Goal: Task Accomplishment & Management: Complete application form

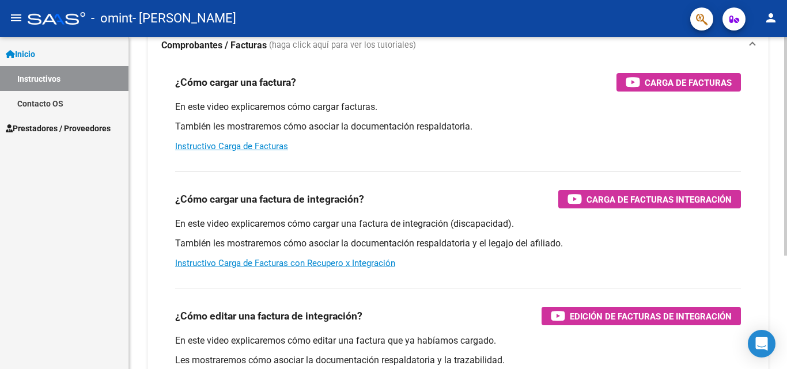
scroll to position [105, 0]
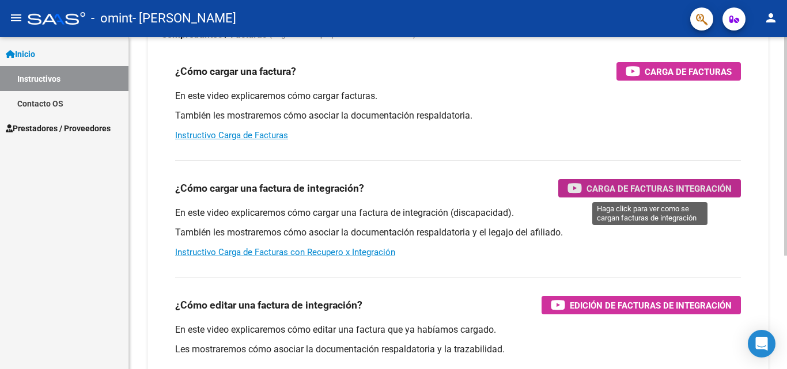
click at [584, 190] on div "Carga de Facturas Integración" at bounding box center [650, 188] width 164 height 18
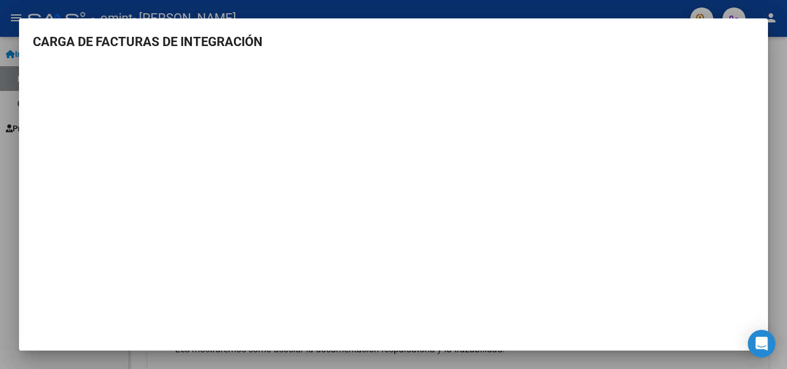
click at [5, 161] on div at bounding box center [393, 184] width 787 height 369
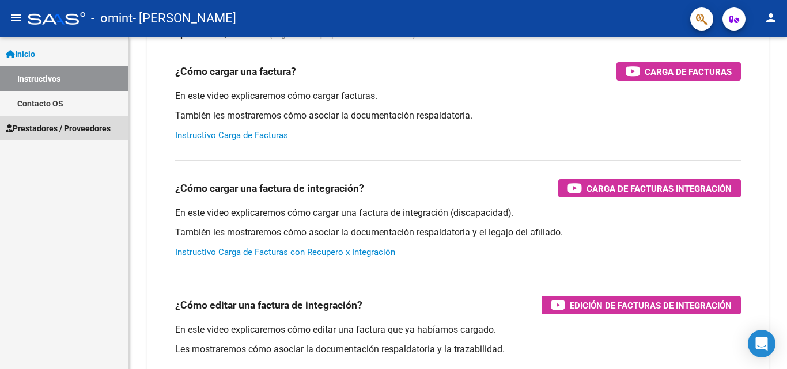
click at [84, 129] on span "Prestadores / Proveedores" at bounding box center [58, 128] width 105 height 13
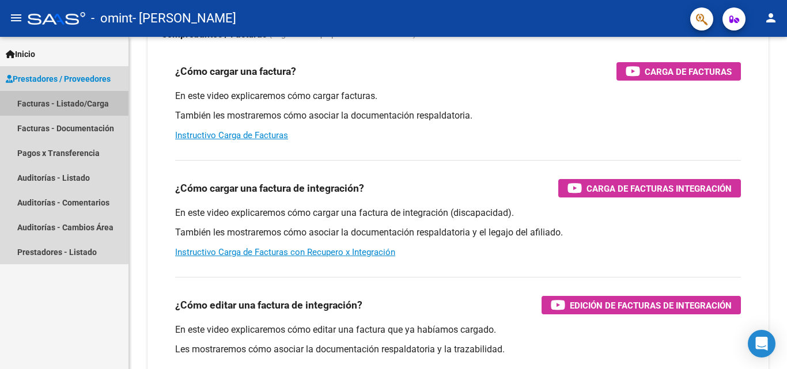
click at [63, 103] on link "Facturas - Listado/Carga" at bounding box center [64, 103] width 129 height 25
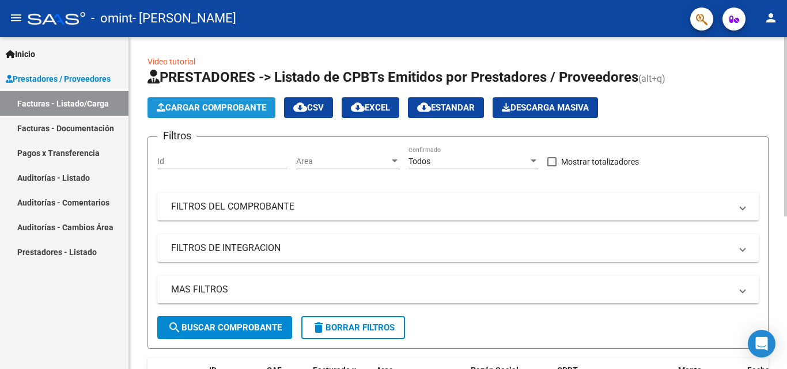
click at [248, 109] on span "Cargar Comprobante" at bounding box center [211, 108] width 109 height 10
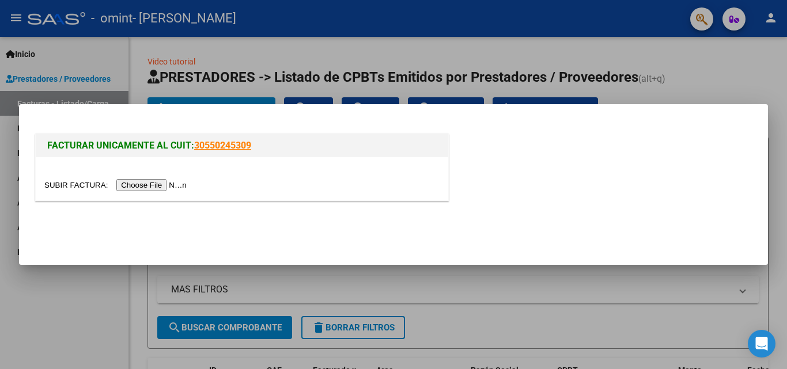
click at [175, 187] on input "file" at bounding box center [117, 185] width 146 height 12
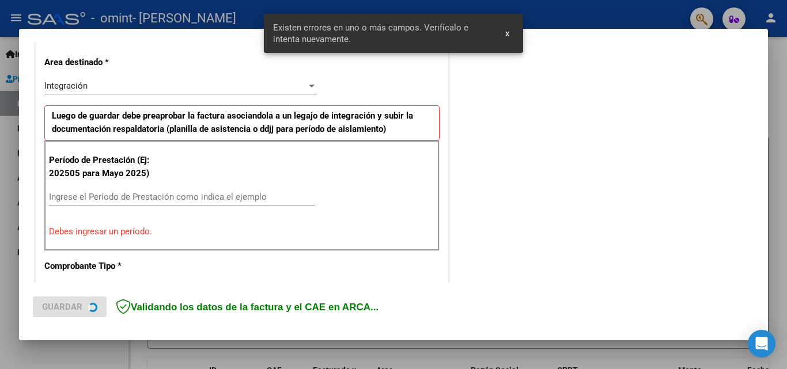
scroll to position [260, 0]
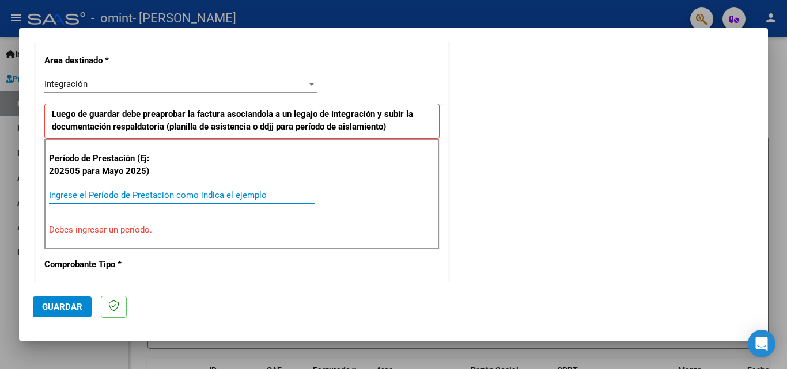
click at [99, 198] on input "Ingrese el Período de Prestación como indica el ejemplo" at bounding box center [182, 195] width 266 height 10
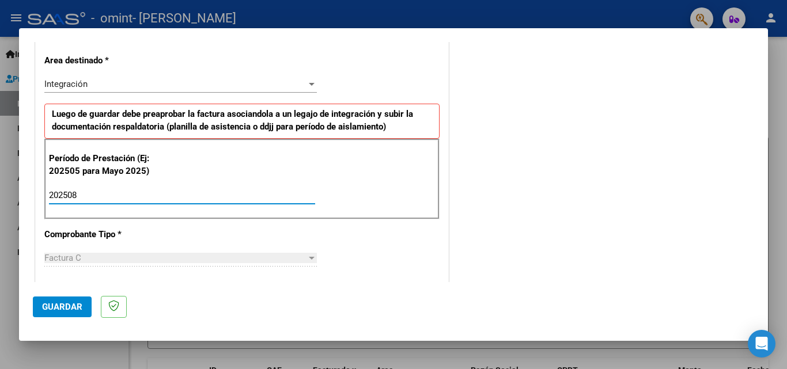
type input "202508"
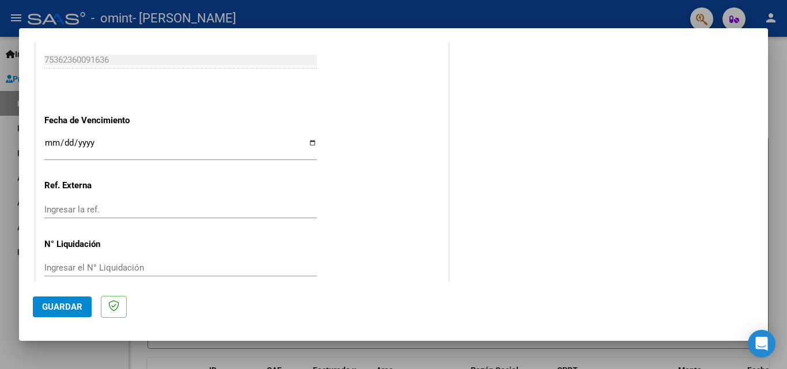
scroll to position [774, 0]
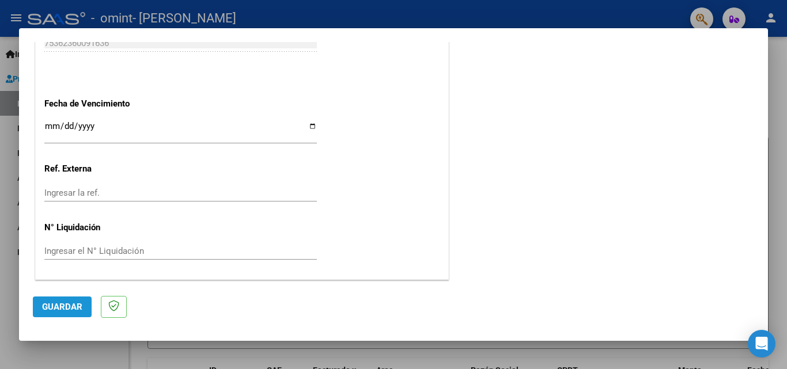
click at [59, 304] on span "Guardar" at bounding box center [62, 307] width 40 height 10
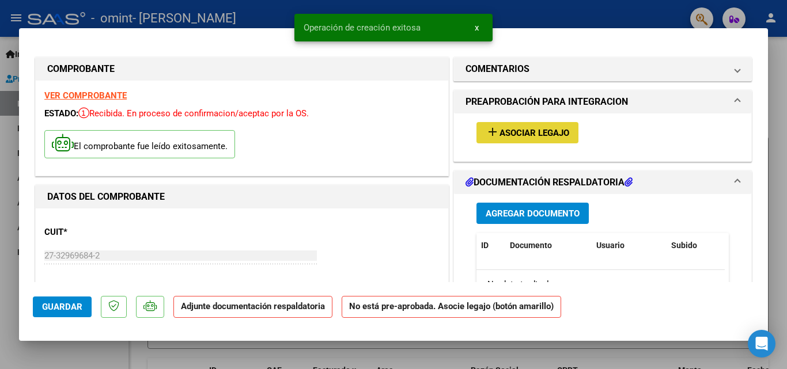
click at [505, 131] on span "Asociar Legajo" at bounding box center [535, 133] width 70 height 10
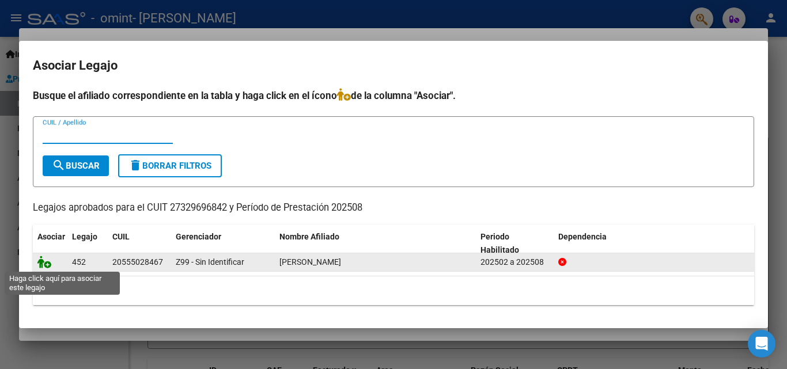
click at [48, 264] on icon at bounding box center [44, 262] width 14 height 13
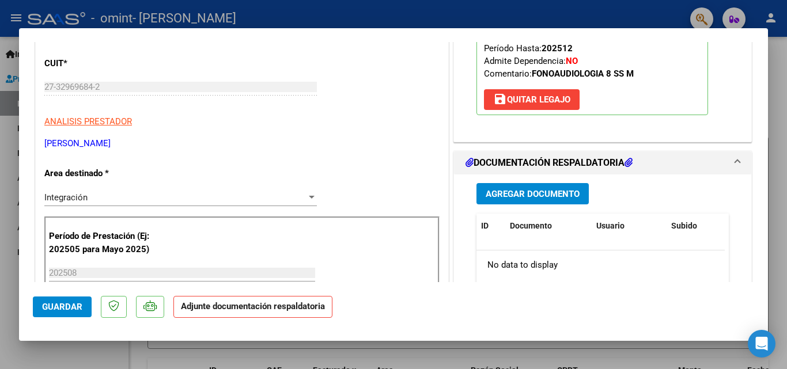
scroll to position [169, 0]
click at [496, 197] on span "Agregar Documento" at bounding box center [533, 193] width 94 height 10
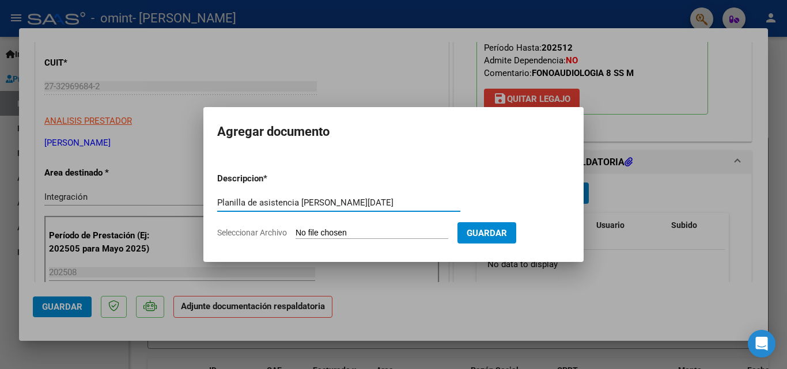
type input "Planilla de asistencia [PERSON_NAME][DATE]"
click at [372, 231] on input "Seleccionar Archivo" at bounding box center [372, 233] width 153 height 11
type input "C:\fakepath\Planilla asistencia [PERSON_NAME][DATE].pdf"
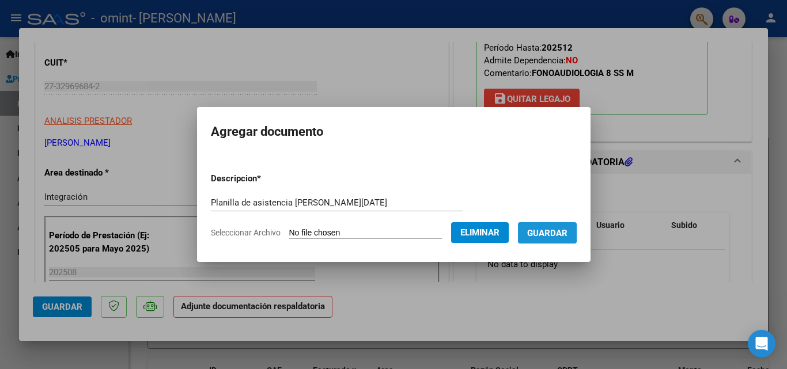
click at [554, 233] on span "Guardar" at bounding box center [547, 233] width 40 height 10
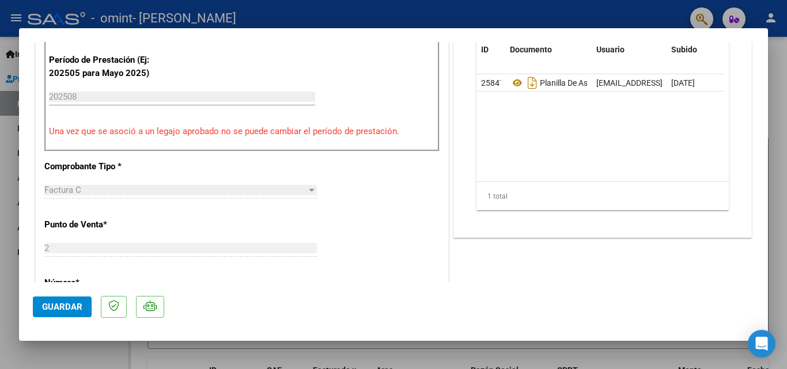
scroll to position [344, 0]
click at [77, 305] on span "Guardar" at bounding box center [62, 307] width 40 height 10
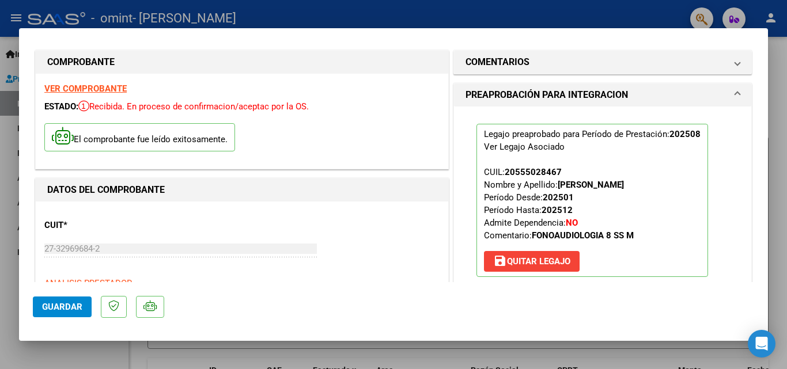
scroll to position [0, 0]
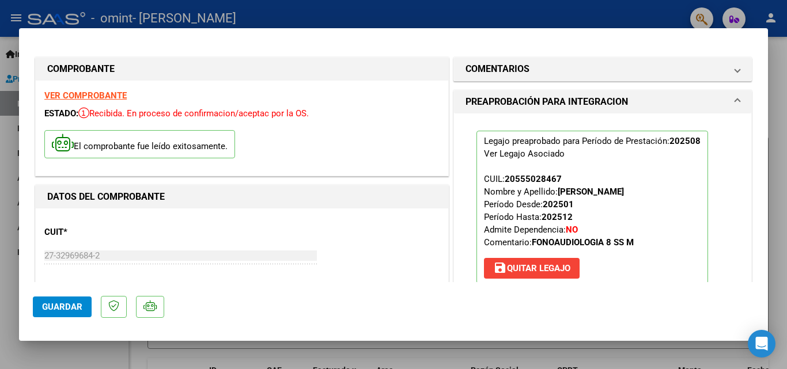
click at [8, 103] on div at bounding box center [393, 184] width 787 height 369
type input "$ 0,00"
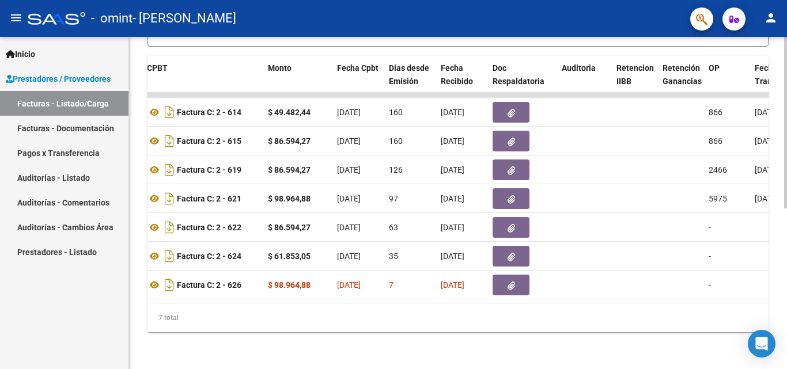
scroll to position [0, 403]
